Goal: Transaction & Acquisition: Purchase product/service

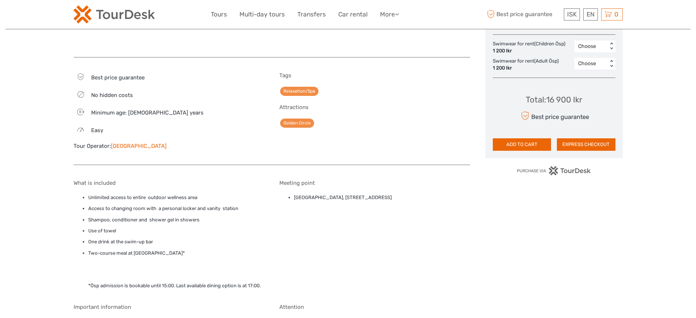
scroll to position [412, 0]
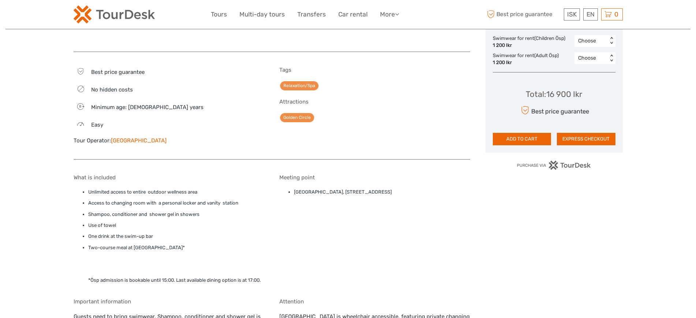
click at [140, 137] on link "[GEOGRAPHIC_DATA]" at bounding box center [139, 140] width 56 height 7
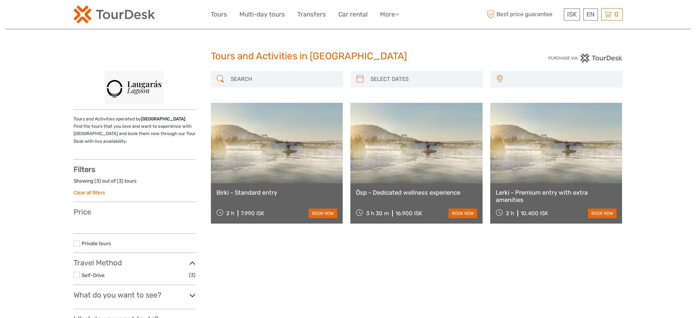
select select
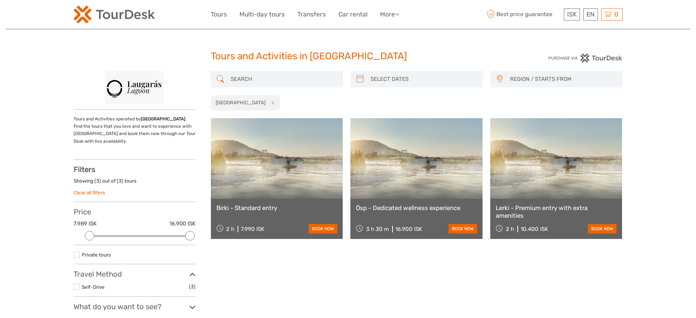
click at [281, 145] on link at bounding box center [277, 158] width 132 height 81
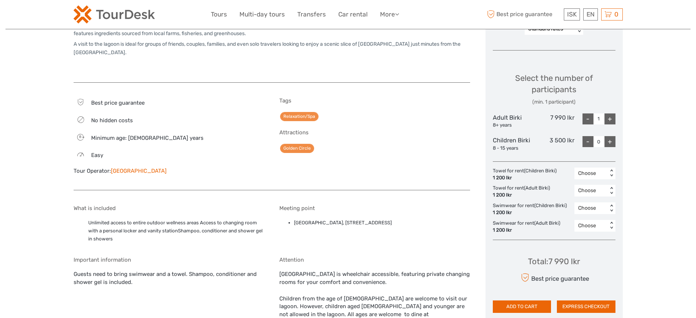
click at [566, 109] on div "Select the number of participants (min. 1 participant) Adult Birki 8+ years 7 9…" at bounding box center [554, 108] width 123 height 93
click at [564, 114] on div "7 990 Ikr" at bounding box center [553, 120] width 41 height 15
copy div "7 990 Ikr"
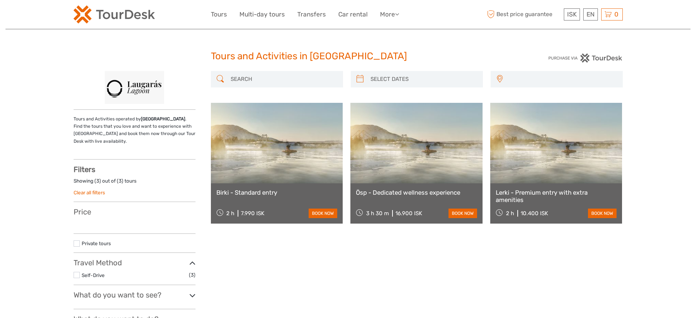
select select
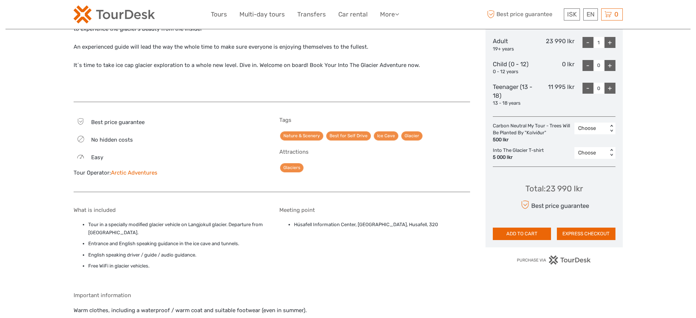
scroll to position [366, 0]
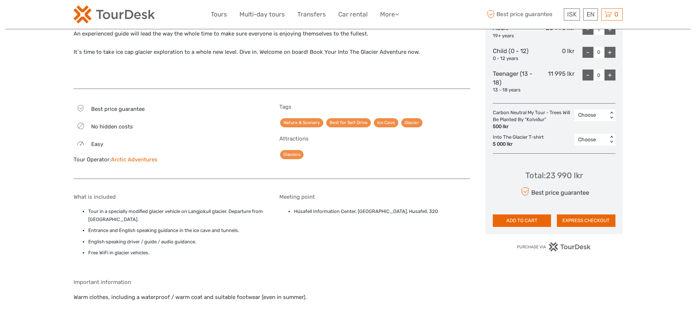
drag, startPoint x: 142, startPoint y: 160, endPoint x: 216, endPoint y: 126, distance: 80.9
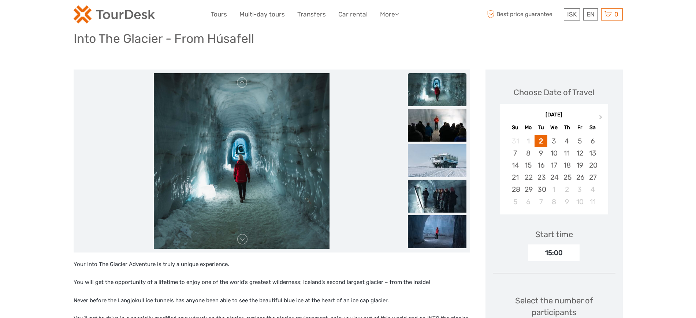
scroll to position [0, 0]
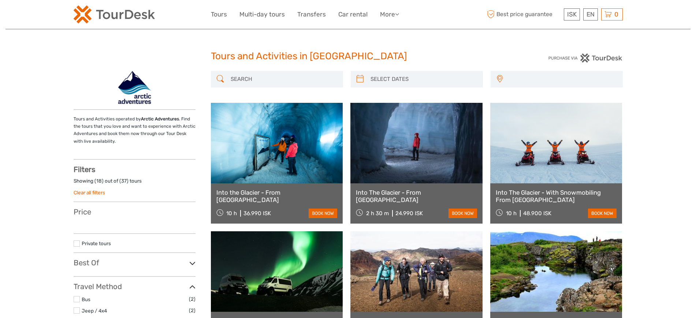
select select
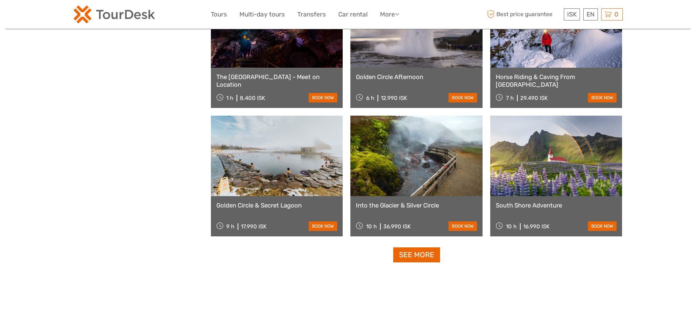
scroll to position [686, 0]
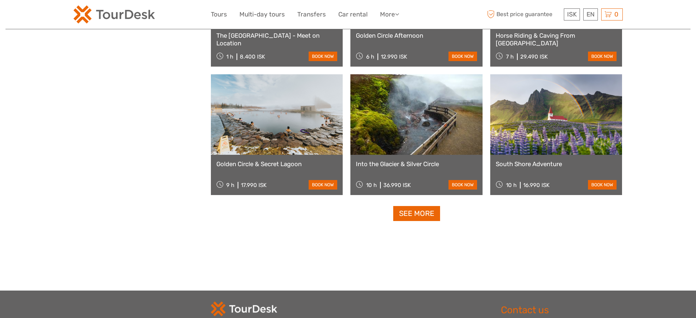
click at [413, 219] on link "See more" at bounding box center [416, 213] width 47 height 15
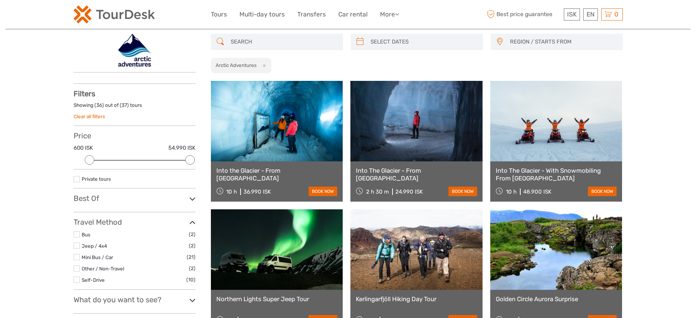
scroll to position [46, 0]
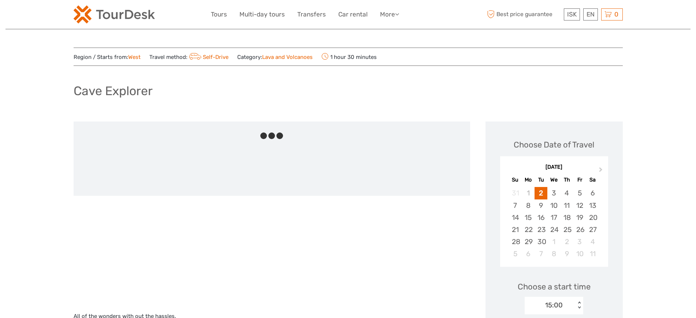
click at [92, 94] on h1 "Cave Explorer" at bounding box center [113, 90] width 79 height 15
click at [93, 94] on h1 "Cave Explorer" at bounding box center [113, 90] width 79 height 15
copy div "Cave Explorer"
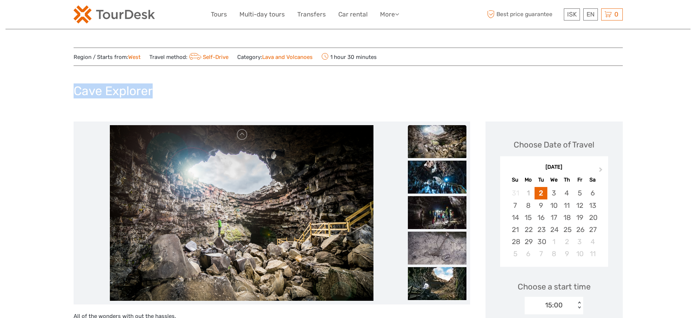
copy div "Cave Explorer"
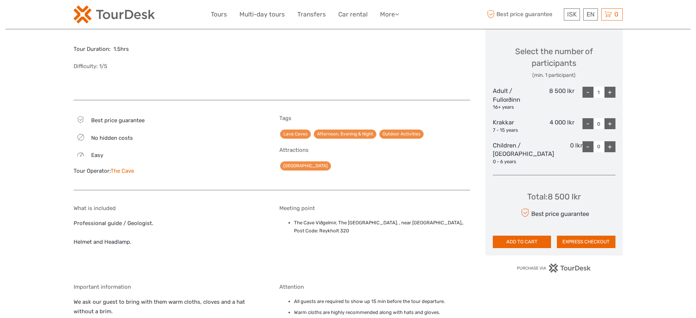
scroll to position [320, 0]
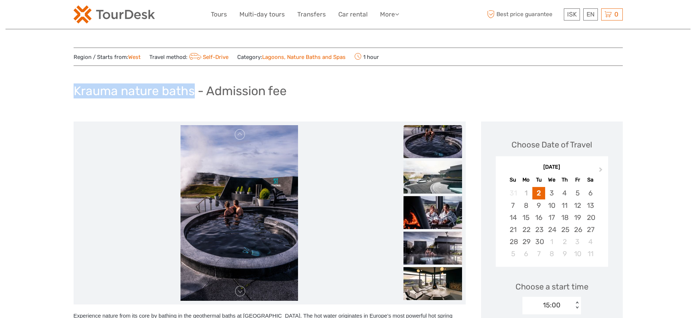
drag, startPoint x: 110, startPoint y: 93, endPoint x: 36, endPoint y: 94, distance: 73.6
copy h1 "Krauma nature baths"
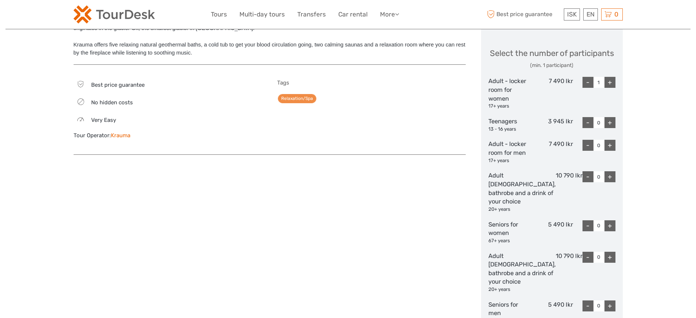
scroll to position [275, 0]
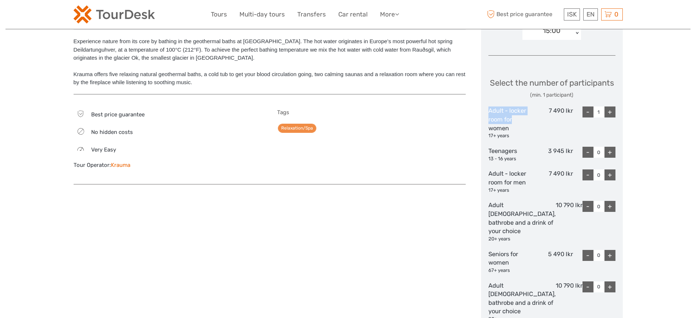
drag, startPoint x: 492, startPoint y: 124, endPoint x: 520, endPoint y: 128, distance: 28.8
click at [520, 128] on div "Choose Date of Travel Next Month September 2025 Su Mo Tu We Th Fr Sa 31 1 2 3 4…" at bounding box center [552, 187] width 142 height 681
click at [561, 121] on div "7 490 Ikr" at bounding box center [551, 123] width 42 height 33
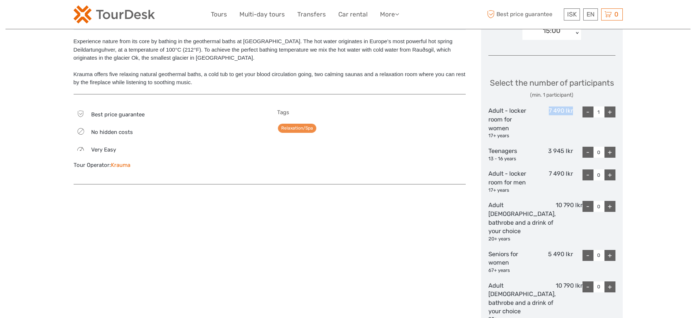
copy div "7 490 Ikr"
drag, startPoint x: 489, startPoint y: 120, endPoint x: 530, endPoint y: 120, distance: 41.7
click at [530, 120] on div "Choose Date of Travel Next Month September 2025 Su Mo Tu We Th Fr Sa 31 1 2 3 4…" at bounding box center [552, 187] width 142 height 681
click at [523, 119] on div "Adult - locker room for women 17+ years" at bounding box center [509, 123] width 42 height 33
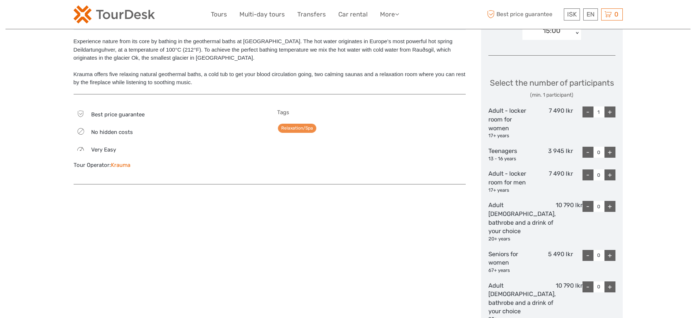
click at [570, 122] on div "7 490 Ikr" at bounding box center [551, 123] width 42 height 33
copy div "7 490 Ikr"
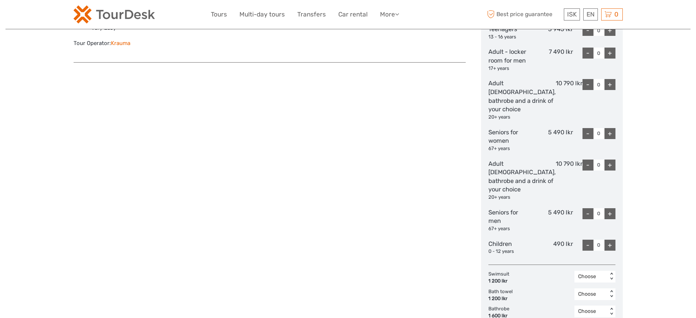
scroll to position [412, 0]
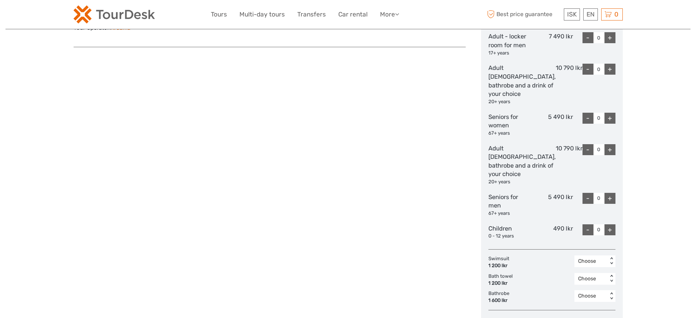
click at [490, 163] on div "Choose Date of Travel Next Month September 2025 Su Mo Tu We Th Fr Sa 31 1 2 3 4…" at bounding box center [552, 50] width 142 height 681
drag, startPoint x: 490, startPoint y: 169, endPoint x: 520, endPoint y: 186, distance: 34.1
click at [520, 186] on div "Choose Date of Travel Next Month September 2025 Su Mo Tu We Th Fr Sa 31 1 2 3 4…" at bounding box center [552, 50] width 142 height 681
copy div "bathrobe and a drink of your choice"
click at [521, 186] on div "Adult female, bathrobe and a drink of your choice 20+ years" at bounding box center [521, 164] width 67 height 41
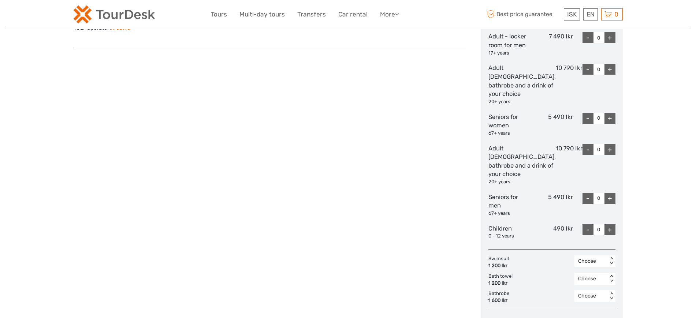
click at [563, 161] on div "10 790 Ikr" at bounding box center [569, 164] width 27 height 41
copy div "10 790 Ikr"
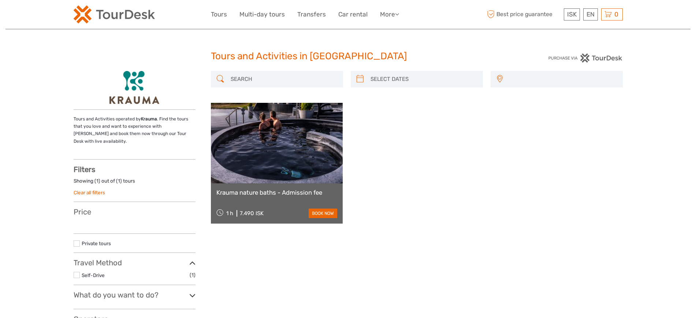
select select
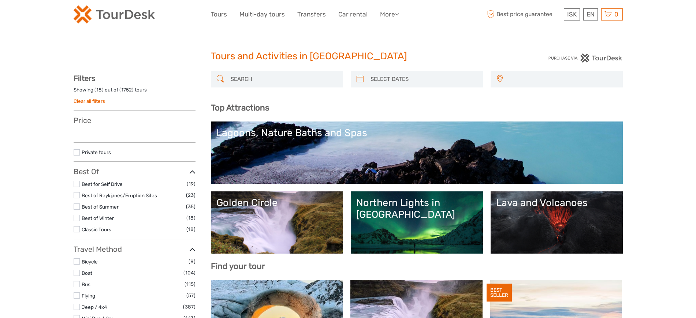
select select
click at [286, 84] on input "search" at bounding box center [284, 79] width 112 height 13
type input "b"
select select
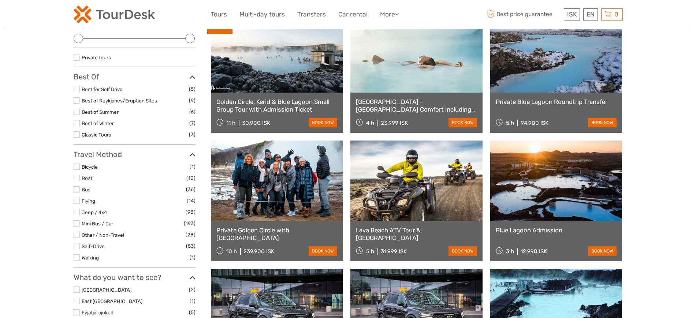
scroll to position [133, 0]
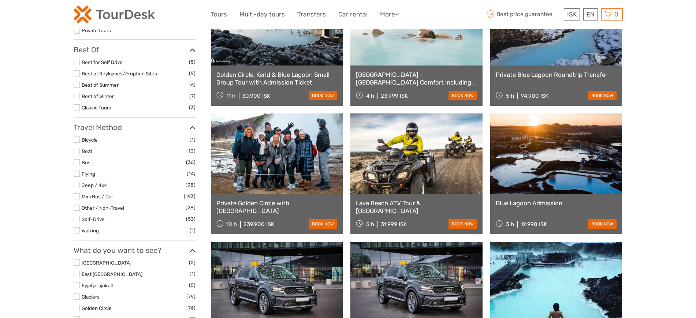
type input "blue lagoon"
click at [557, 178] on link at bounding box center [556, 153] width 132 height 81
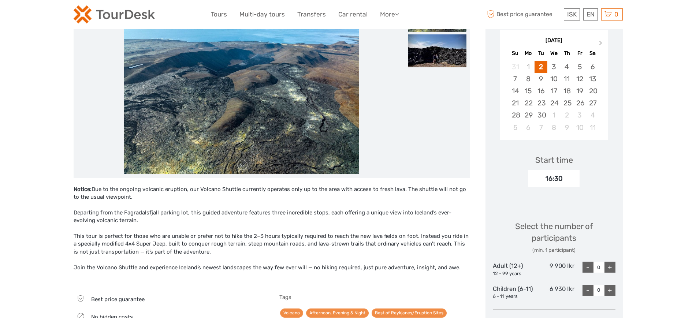
scroll to position [183, 0]
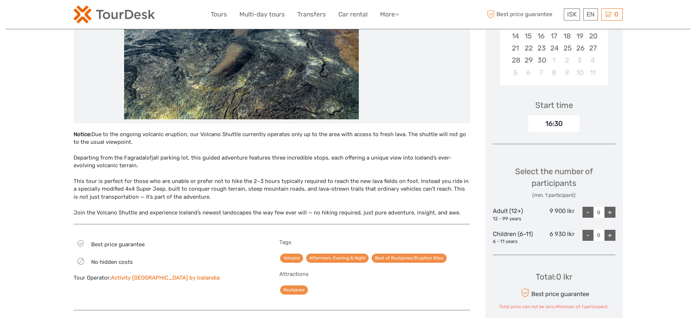
drag, startPoint x: 618, startPoint y: 211, endPoint x: 614, endPoint y: 210, distance: 4.0
click at [615, 210] on div "Choose Date of Travel Next Month September 2025 Su Mo Tu We Th Fr Sa 31 1 2 3 4…" at bounding box center [553, 140] width 137 height 401
click at [614, 210] on div "+" at bounding box center [609, 212] width 11 height 11
click at [612, 210] on div "+" at bounding box center [609, 212] width 11 height 11
click at [611, 211] on div "+" at bounding box center [609, 212] width 11 height 11
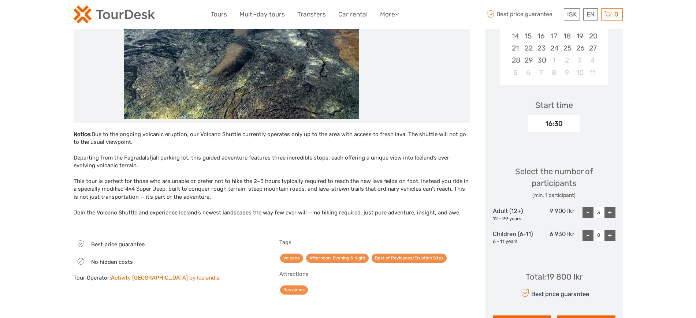
click at [611, 211] on div "+" at bounding box center [609, 212] width 11 height 11
type input "6"
click at [611, 210] on div "+" at bounding box center [609, 212] width 11 height 11
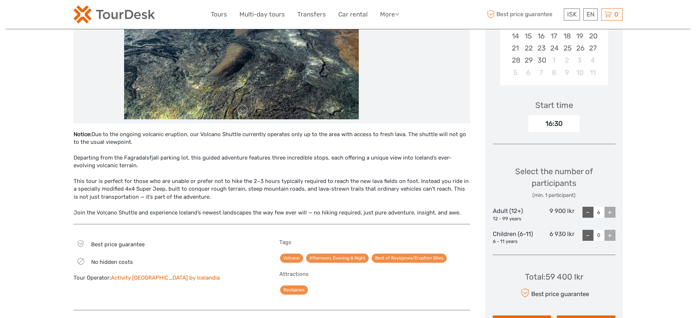
click at [611, 210] on div "+" at bounding box center [609, 212] width 11 height 11
click at [611, 211] on div "+" at bounding box center [609, 212] width 11 height 11
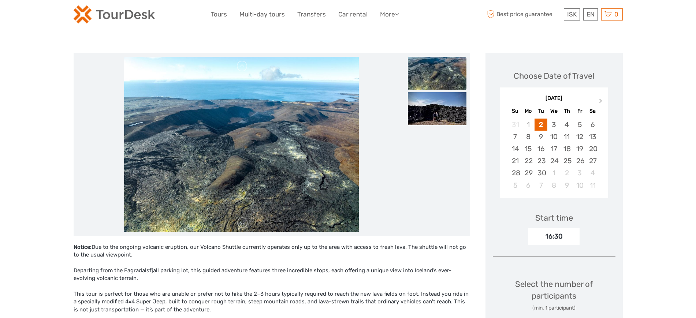
scroll to position [0, 0]
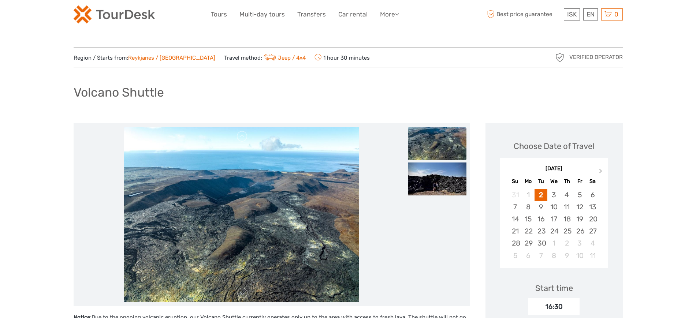
click at [131, 91] on h1 "Volcano Shuttle" at bounding box center [119, 92] width 90 height 15
copy div "Volcano Shuttle"
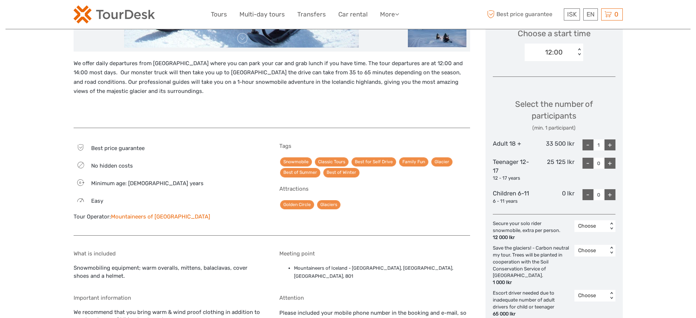
click at [559, 141] on div "33 500 Ikr" at bounding box center [553, 144] width 41 height 11
copy div "33 500 Ikr"
click at [598, 225] on div "Choose" at bounding box center [591, 226] width 26 height 7
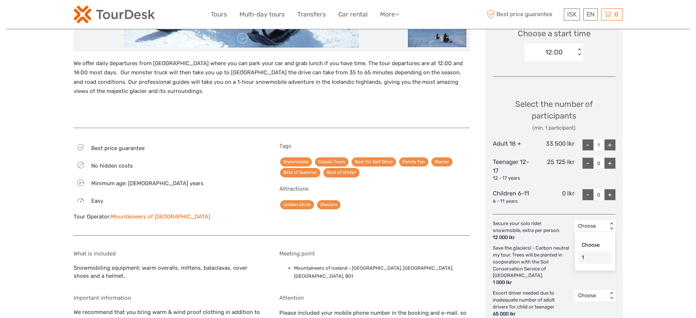
click at [593, 255] on div "1" at bounding box center [595, 257] width 34 height 12
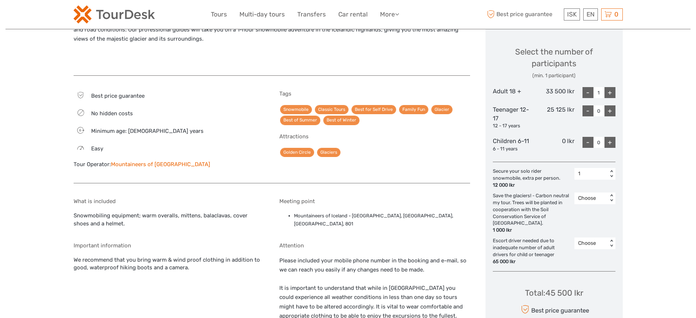
scroll to position [346, 0]
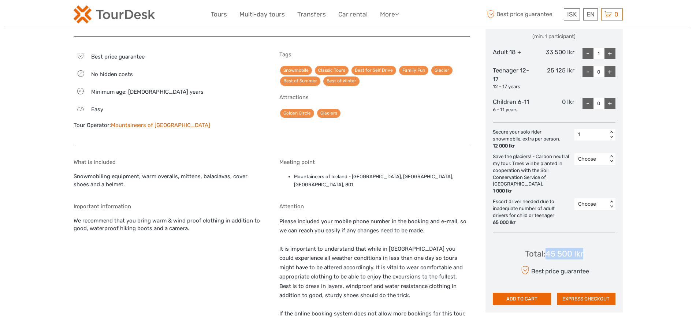
drag, startPoint x: 581, startPoint y: 241, endPoint x: 550, endPoint y: 251, distance: 31.8
click at [545, 247] on div "Total : 45 500 Ikr Best price guarantee ADD TO CART EXPRESS CHECKOUT" at bounding box center [554, 271] width 123 height 67
copy div "45 500 Ikr"
